Goal: Task Accomplishment & Management: Complete application form

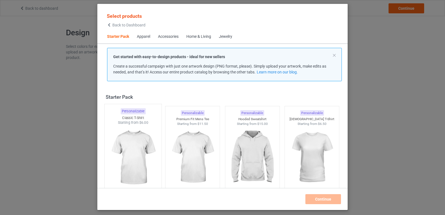
click at [130, 141] on img at bounding box center [133, 157] width 52 height 65
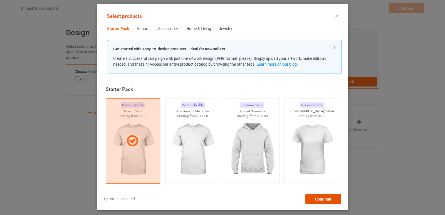
click at [329, 200] on span "Continue" at bounding box center [323, 199] width 16 height 4
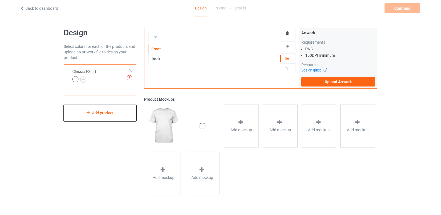
click at [83, 113] on div "Add product" at bounding box center [100, 113] width 73 height 16
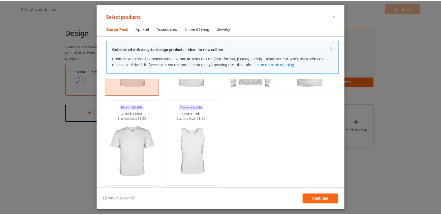
scroll to position [91, 0]
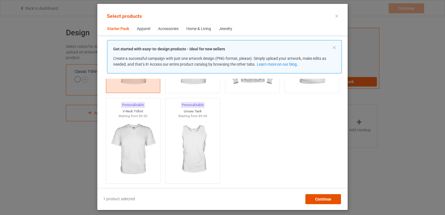
drag, startPoint x: 328, startPoint y: 201, endPoint x: 326, endPoint y: 198, distance: 3.3
click at [327, 199] on span "Continue" at bounding box center [323, 199] width 16 height 4
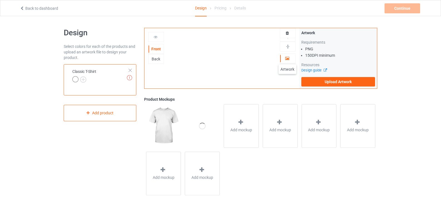
click at [287, 59] on icon at bounding box center [287, 58] width 5 height 4
click at [288, 59] on icon at bounding box center [287, 58] width 5 height 4
click at [288, 60] on icon at bounding box center [287, 58] width 5 height 4
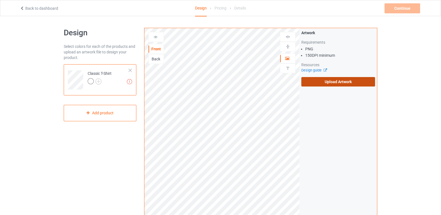
click at [325, 84] on label "Upload Artwork" at bounding box center [338, 81] width 74 height 9
click at [0, 0] on input "Upload Artwork" at bounding box center [0, 0] width 0 height 0
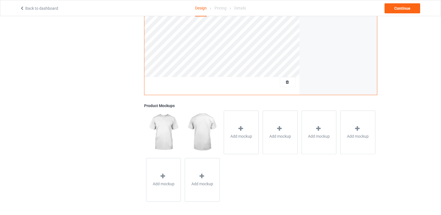
scroll to position [145, 0]
click at [403, 6] on div "Continue" at bounding box center [402, 8] width 36 height 10
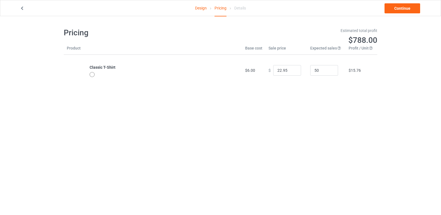
click at [91, 78] on div at bounding box center [93, 75] width 6 height 6
click at [92, 76] on div at bounding box center [92, 74] width 5 height 5
click at [93, 76] on div at bounding box center [92, 74] width 5 height 5
click at [282, 68] on input "22.95" at bounding box center [287, 70] width 28 height 11
click at [93, 75] on div at bounding box center [92, 74] width 5 height 5
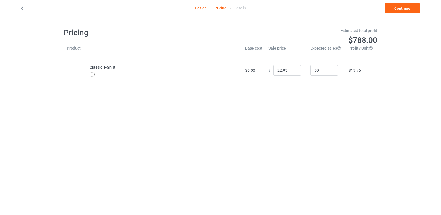
click at [394, 16] on div "Design Pricing Details Continue" at bounding box center [220, 8] width 409 height 16
click at [400, 10] on link "Continue" at bounding box center [402, 8] width 36 height 10
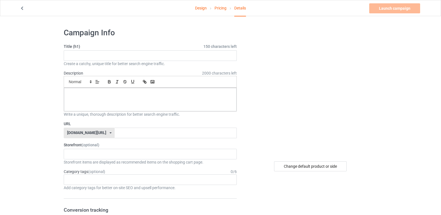
click at [71, 61] on div "Create a catchy, unique title for better search engine traffic." at bounding box center [150, 64] width 173 height 6
click at [74, 58] on input "text" at bounding box center [150, 55] width 173 height 11
click at [75, 59] on input "text" at bounding box center [150, 55] width 173 height 11
click at [87, 55] on input "Come To me Bro" at bounding box center [150, 55] width 173 height 11
click at [145, 54] on input "Come To Me Bro" at bounding box center [150, 55] width 173 height 11
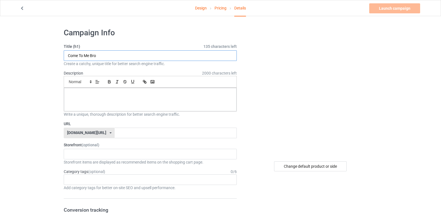
paste input "VR Gamer"
click at [118, 56] on input "Come To Me Bro VR Gamer" at bounding box center [150, 55] width 173 height 11
click at [115, 56] on input "Come To Me Bro VR Gamer t-shirt" at bounding box center [150, 55] width 173 height 11
click at [115, 55] on input "Come To Me Bro VR GamerT-shirt" at bounding box center [150, 55] width 173 height 11
type input "Come To Me Bro VR Gamer T-shirt"
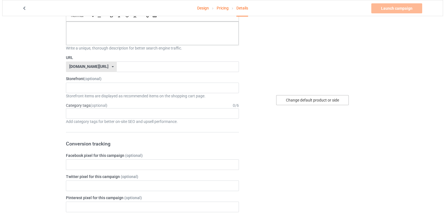
scroll to position [83, 0]
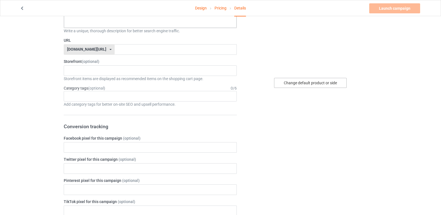
click at [309, 85] on div "Change default product or side" at bounding box center [310, 83] width 73 height 10
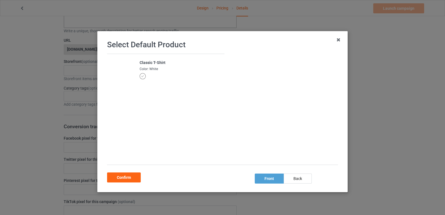
click at [139, 89] on div "Classic T-Shirt Color: White" at bounding box center [165, 109] width 117 height 111
click at [147, 70] on div "Color: White" at bounding box center [181, 69] width 82 height 5
click at [148, 68] on div "Color: White" at bounding box center [181, 69] width 82 height 5
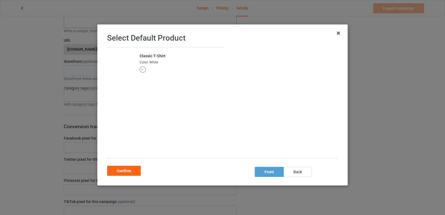
scroll to position [8, 0]
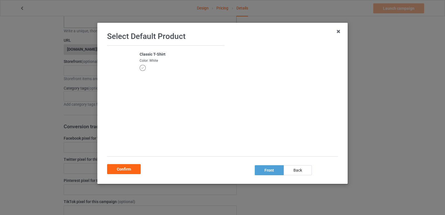
click at [153, 59] on div "Color: White" at bounding box center [181, 60] width 82 height 5
click at [151, 59] on div "Color: White" at bounding box center [181, 60] width 82 height 5
click at [270, 102] on img at bounding box center [270, 102] width 0 height 0
drag, startPoint x: 269, startPoint y: 89, endPoint x: 303, endPoint y: 32, distance: 67.0
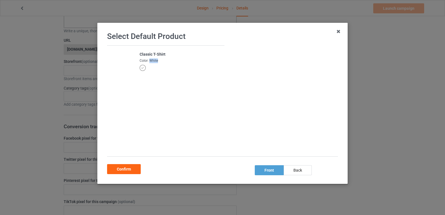
click at [270, 102] on img at bounding box center [270, 102] width 0 height 0
drag, startPoint x: 333, startPoint y: 32, endPoint x: 335, endPoint y: 31, distance: 3.0
click at [335, 31] on icon at bounding box center [338, 31] width 9 height 9
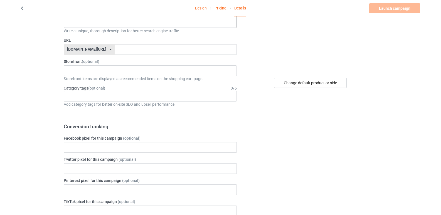
click at [311, 7] on img at bounding box center [311, 7] width 0 height 0
click at [310, 85] on div "Change default product or side" at bounding box center [310, 83] width 73 height 10
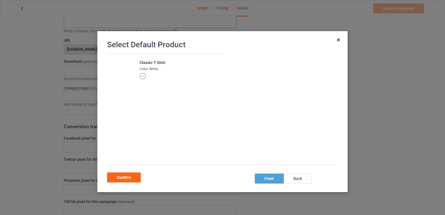
click at [141, 77] on icon at bounding box center [142, 76] width 3 height 3
click at [140, 76] on div at bounding box center [143, 76] width 6 height 6
drag, startPoint x: 141, startPoint y: 73, endPoint x: 148, endPoint y: 67, distance: 9.4
click at [146, 67] on td "Classic T-Shirt Color: White" at bounding box center [181, 69] width 88 height 31
click at [149, 67] on div "Color: White" at bounding box center [181, 69] width 82 height 5
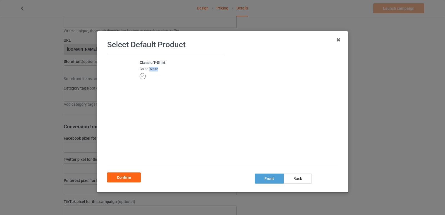
click at [150, 70] on div "Color: White" at bounding box center [181, 69] width 82 height 5
drag, startPoint x: 124, startPoint y: 72, endPoint x: 115, endPoint y: 73, distance: 9.2
click at [123, 72] on td at bounding box center [121, 69] width 29 height 31
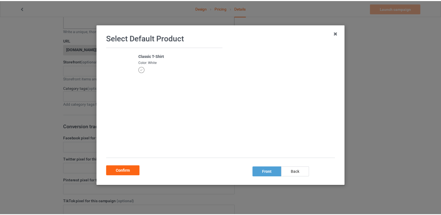
scroll to position [8, 0]
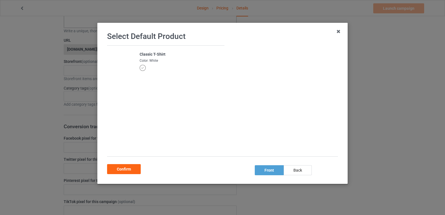
drag, startPoint x: 127, startPoint y: 168, endPoint x: 192, endPoint y: 146, distance: 68.5
click at [180, 147] on div "Select Default Product Classic T-Shirt Color: White front back Confirm" at bounding box center [222, 103] width 239 height 149
click at [335, 31] on icon at bounding box center [338, 31] width 9 height 9
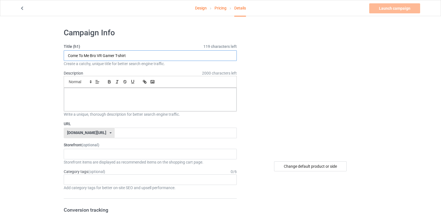
click at [114, 59] on input "Come To Me Bro VR Gamer T-shirt" at bounding box center [150, 55] width 173 height 11
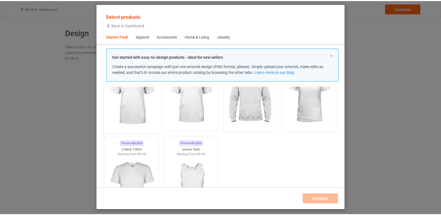
scroll to position [28, 0]
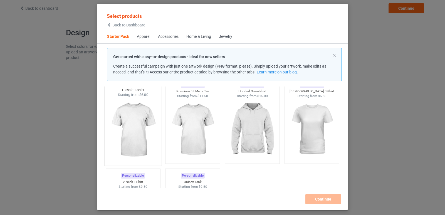
click at [136, 134] on img at bounding box center [133, 129] width 52 height 65
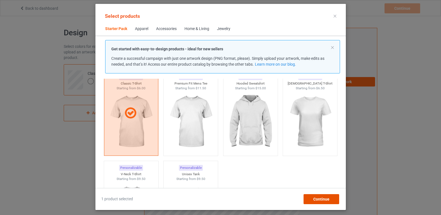
click at [321, 202] on div "Continue" at bounding box center [321, 199] width 36 height 10
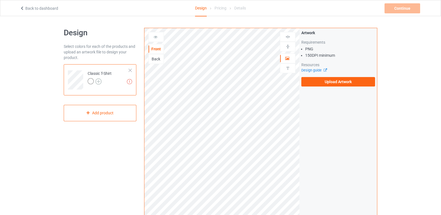
click at [97, 82] on img at bounding box center [98, 81] width 6 height 6
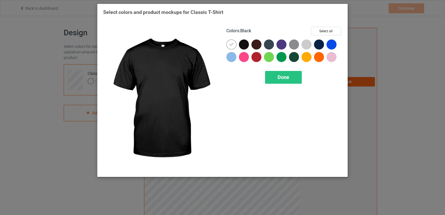
click at [243, 44] on div at bounding box center [244, 44] width 10 height 10
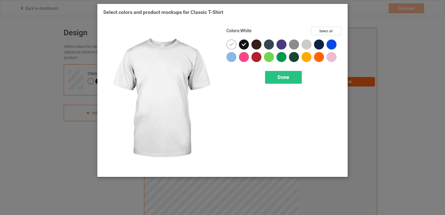
click at [230, 44] on icon at bounding box center [231, 44] width 5 height 5
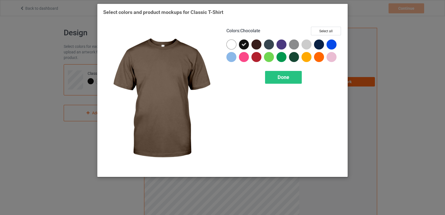
click at [256, 45] on div at bounding box center [256, 44] width 10 height 10
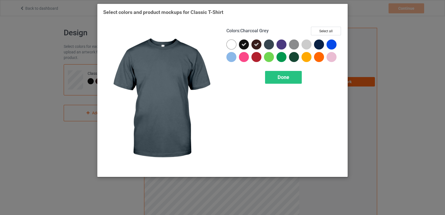
click at [268, 45] on div at bounding box center [269, 44] width 10 height 10
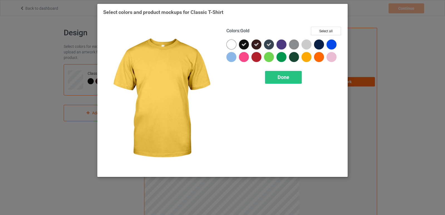
drag, startPoint x: 288, startPoint y: 83, endPoint x: 130, endPoint y: 124, distance: 163.3
click at [132, 125] on div "Colors : Gold Select all Done" at bounding box center [222, 99] width 246 height 152
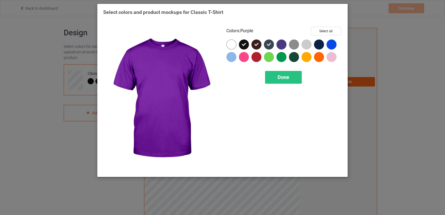
drag, startPoint x: 281, startPoint y: 44, endPoint x: 293, endPoint y: 42, distance: 12.7
click at [283, 44] on div at bounding box center [281, 44] width 10 height 10
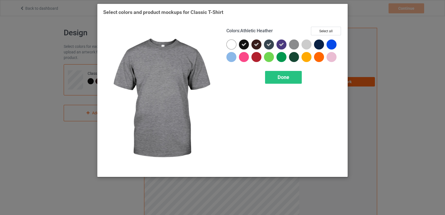
click at [296, 44] on img at bounding box center [294, 44] width 10 height 10
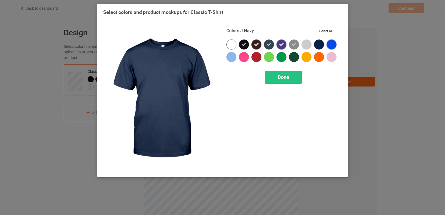
click at [321, 45] on div at bounding box center [319, 44] width 10 height 10
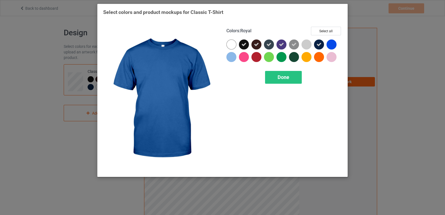
click at [332, 46] on div at bounding box center [332, 44] width 10 height 10
click at [330, 43] on icon at bounding box center [331, 44] width 5 height 5
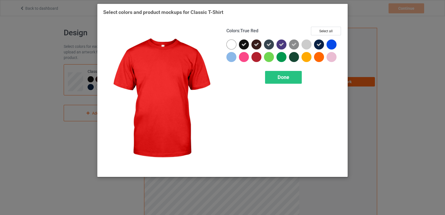
click at [257, 56] on div at bounding box center [256, 57] width 10 height 10
drag, startPoint x: 257, startPoint y: 57, endPoint x: 248, endPoint y: 60, distance: 9.9
click at [256, 58] on icon at bounding box center [256, 57] width 5 height 5
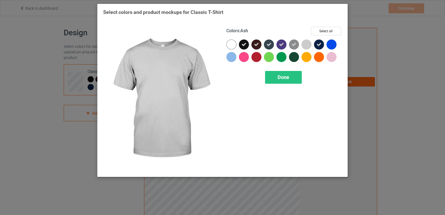
click at [309, 44] on div at bounding box center [307, 44] width 10 height 10
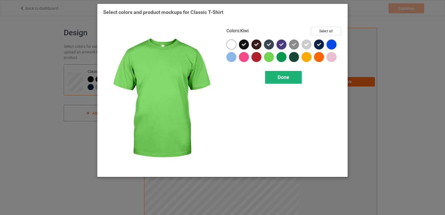
click at [276, 73] on div "Done" at bounding box center [283, 77] width 37 height 13
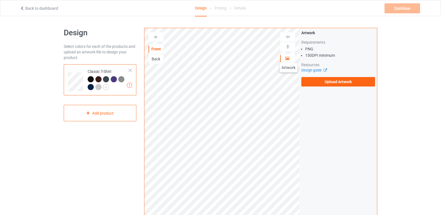
click at [288, 57] on icon at bounding box center [287, 58] width 5 height 4
click at [326, 73] on div "Artwork Requirements PNG 150 DPI minimum Resources Design guide Upload Artwork" at bounding box center [338, 58] width 74 height 56
click at [323, 80] on label "Upload Artwork" at bounding box center [338, 81] width 74 height 9
click at [0, 0] on input "Upload Artwork" at bounding box center [0, 0] width 0 height 0
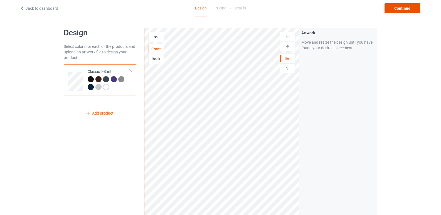
click at [398, 9] on div "Continue" at bounding box center [402, 8] width 36 height 10
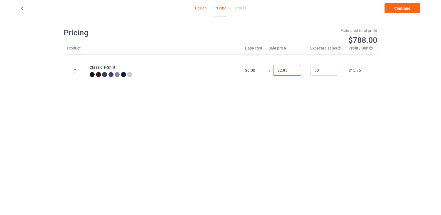
drag, startPoint x: 279, startPoint y: 72, endPoint x: 250, endPoint y: 70, distance: 29.6
click at [250, 70] on tr "Classic T-Shirt $6.00 $ 22.95 50 $15.76" at bounding box center [220, 70] width 313 height 31
click at [291, 72] on input "21.95" at bounding box center [287, 70] width 28 height 11
drag, startPoint x: 275, startPoint y: 71, endPoint x: 278, endPoint y: 72, distance: 3.8
click at [278, 72] on input "21.95" at bounding box center [287, 70] width 28 height 11
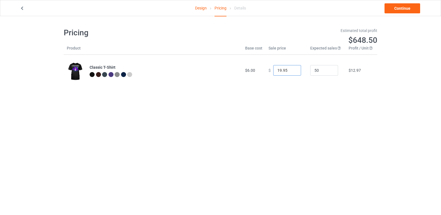
type input "19.95"
click at [283, 93] on div "Pricing Estimated total profit $648.50 Product Base cost Sale price Expected sa…" at bounding box center [220, 56] width 313 height 81
click at [399, 7] on link "Continue" at bounding box center [402, 8] width 36 height 10
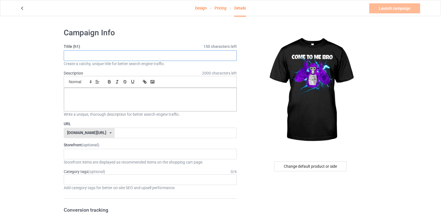
click at [117, 58] on input "text" at bounding box center [150, 55] width 173 height 11
click at [110, 56] on input "text" at bounding box center [150, 55] width 173 height 11
type input "Come To Me Bro"
click at [118, 101] on div at bounding box center [150, 99] width 172 height 23
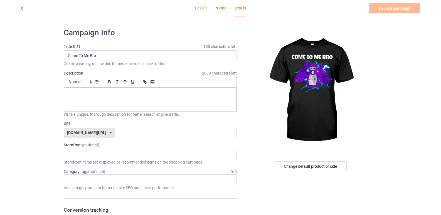
paste div
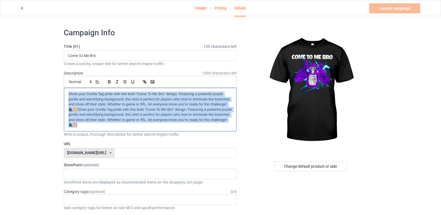
drag, startPoint x: 100, startPoint y: 128, endPoint x: 28, endPoint y: 72, distance: 91.2
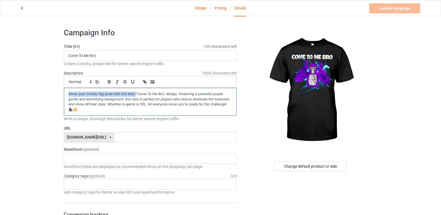
drag, startPoint x: 68, startPoint y: 96, endPoint x: 135, endPoint y: 91, distance: 68.1
click at [135, 91] on div "Show your Gorilla Tag pride with this bold “Come To Me Bro” design. Featuring a…" at bounding box center [150, 102] width 172 height 28
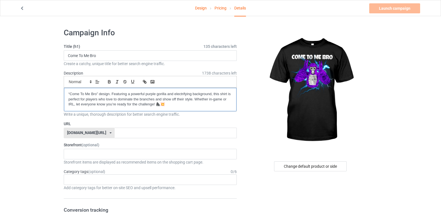
click at [109, 93] on p "“Come To Me Bro” design. Featuring a powerful purple gorilla and electrifying b…" at bounding box center [150, 100] width 164 height 16
drag, startPoint x: 112, startPoint y: 93, endPoint x: 214, endPoint y: 94, distance: 102.6
click at [214, 94] on p "“Come To Me Bro” design. Featuring a powerful purple gorilla and electrifying b…" at bounding box center [150, 100] width 164 height 16
click at [171, 74] on div "Description 1803 characters left Small Normal Large Big Huge “Come To Me Bro” d…" at bounding box center [150, 90] width 173 height 41
click at [112, 126] on label "URL" at bounding box center [150, 124] width 173 height 6
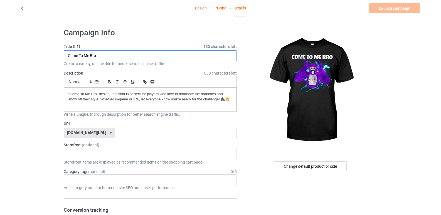
drag, startPoint x: 102, startPoint y: 55, endPoint x: 46, endPoint y: 61, distance: 56.0
drag, startPoint x: 103, startPoint y: 135, endPoint x: 106, endPoint y: 132, distance: 4.3
click at [115, 134] on input "text" at bounding box center [176, 133] width 122 height 11
type input "vrgamer"
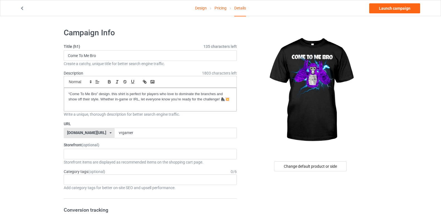
click at [154, 55] on input "Come To Me Bro" at bounding box center [150, 55] width 173 height 11
type input "Come To Me Bro Vr Gamer"
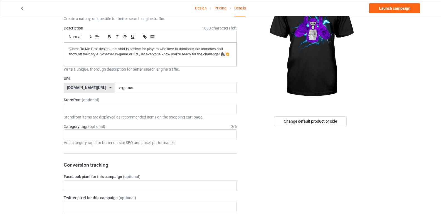
scroll to position [56, 0]
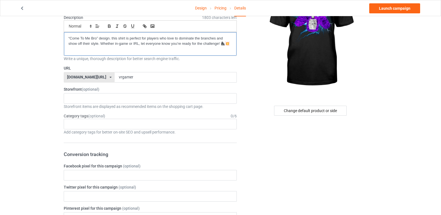
click at [99, 41] on p "“Come To Me Bro” design. this shirt is perfect for players who love to dominate…" at bounding box center [150, 41] width 164 height 10
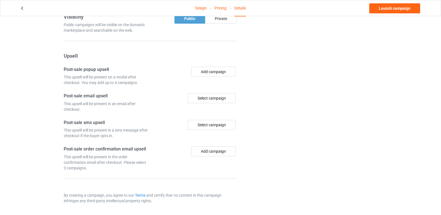
scroll to position [378, 0]
click at [401, 2] on div "Design Pricing Details Launch campaign" at bounding box center [220, 8] width 409 height 16
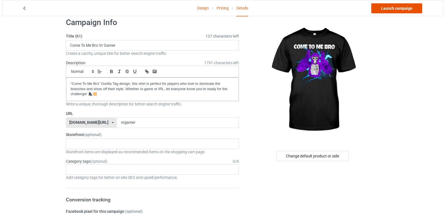
scroll to position [0, 0]
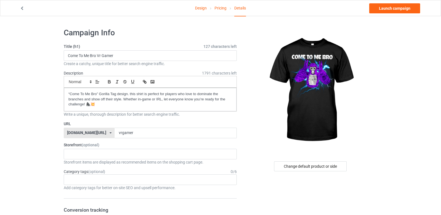
click at [395, 3] on div "Design Pricing Details Launch campaign" at bounding box center [220, 8] width 409 height 16
click at [391, 8] on link "Launch campaign" at bounding box center [394, 8] width 51 height 10
